Goal: Find contact information: Find contact information

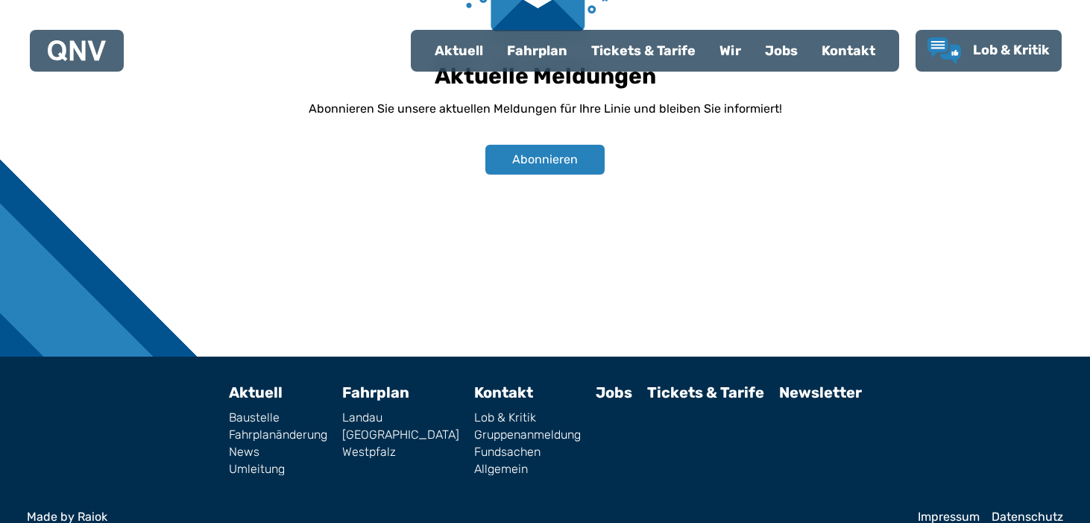
scroll to position [1154, 0]
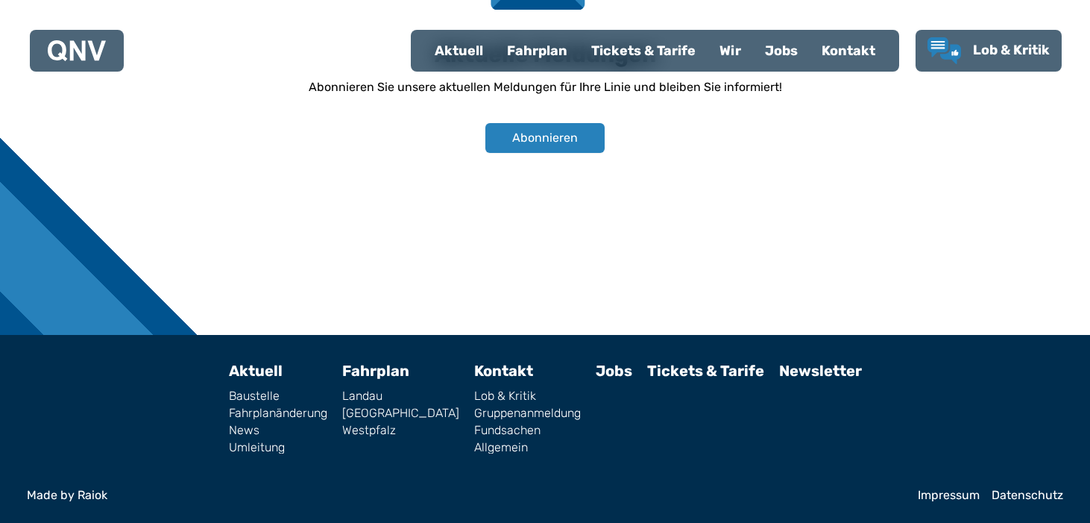
click at [950, 498] on link "Impressum" at bounding box center [949, 495] width 62 height 12
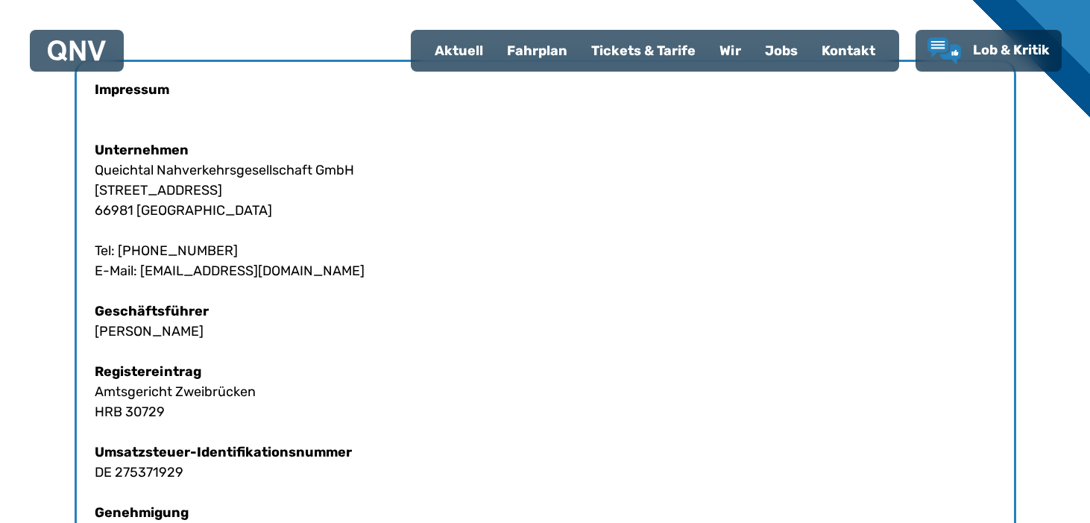
scroll to position [430, 0]
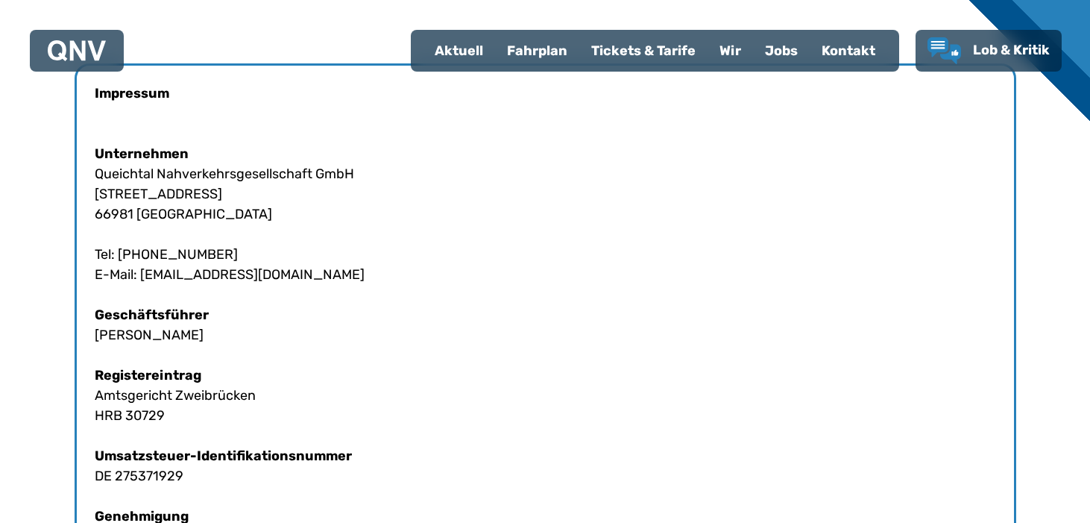
click at [199, 325] on div "Impressum Unternehmen Queichtal Nahverkehrsgesellschaft GmbH [STREET_ADDRESS] T…" at bounding box center [546, 455] width 942 height 785
drag, startPoint x: 142, startPoint y: 274, endPoint x: 260, endPoint y: 277, distance: 117.9
click at [260, 277] on div "Impressum Unternehmen Queichtal Nahverkehrsgesellschaft GmbH [STREET_ADDRESS] T…" at bounding box center [546, 455] width 942 height 785
copy div "[EMAIL_ADDRESS][DOMAIN_NAME]"
copy div "[PHONE_NUMBER]"
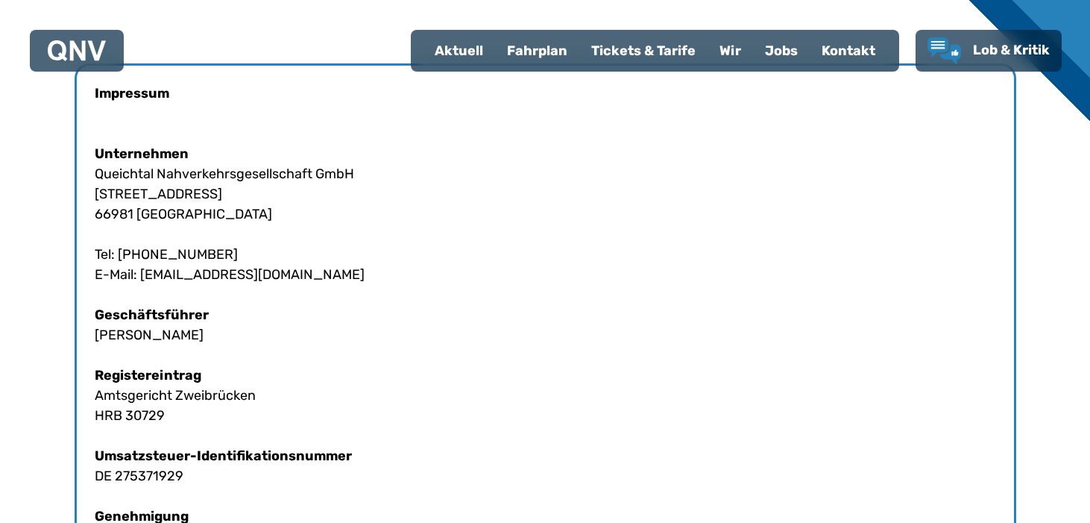
drag, startPoint x: 162, startPoint y: 251, endPoint x: 254, endPoint y: 254, distance: 92.5
click at [254, 254] on div "Impressum Unternehmen Queichtal Nahverkehrsgesellschaft GmbH [STREET_ADDRESS] T…" at bounding box center [546, 455] width 942 height 785
